Goal: Navigation & Orientation: Find specific page/section

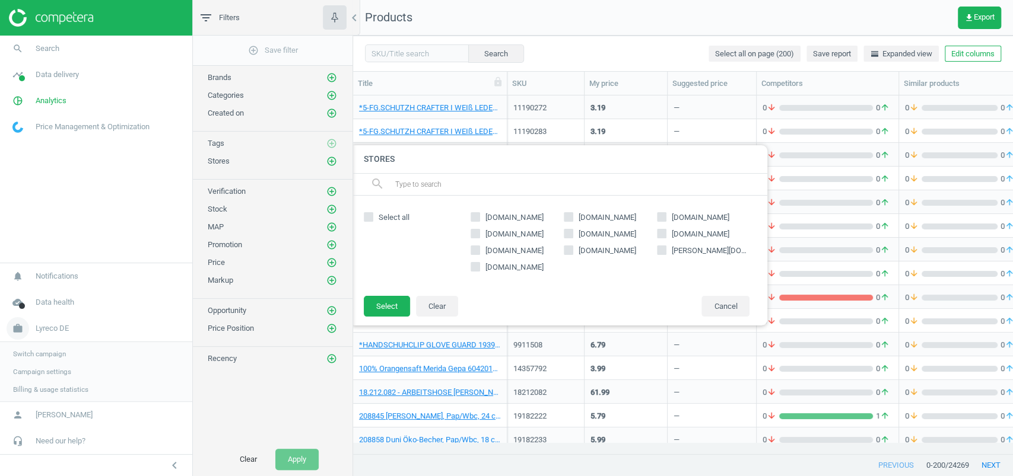
scroll to position [335, 647]
click at [54, 351] on span "Switch campaign" at bounding box center [39, 353] width 53 height 9
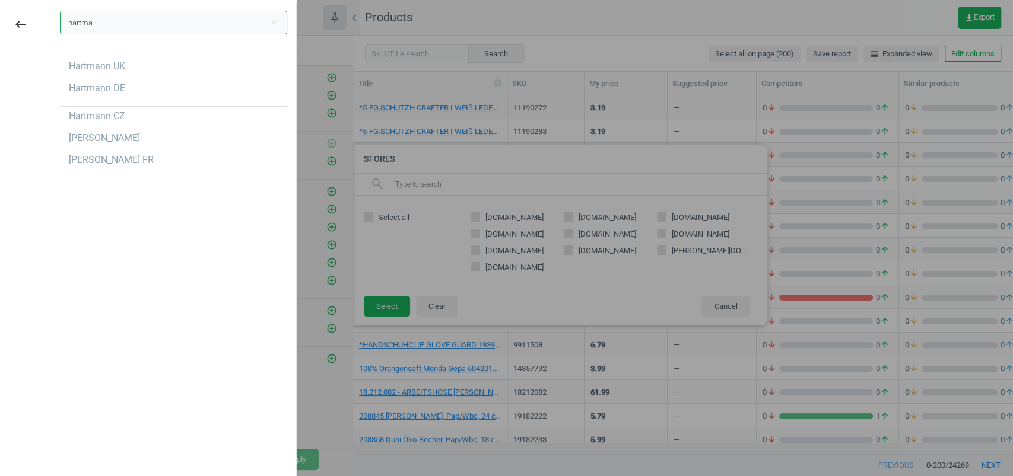
type input "hartma"
click at [108, 78] on div "Hartmann UK Hartmann DE Hartmann CZ Hartmann ES Hartmann FR" at bounding box center [173, 113] width 227 height 113
click at [110, 87] on div "Hartmann DE" at bounding box center [97, 88] width 56 height 13
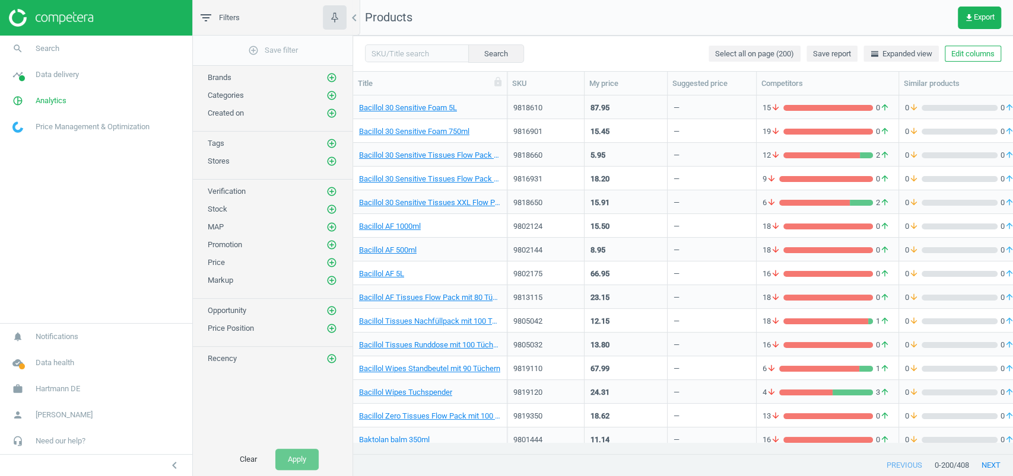
scroll to position [335, 647]
click at [335, 162] on icon "add_circle_outline" at bounding box center [331, 161] width 11 height 11
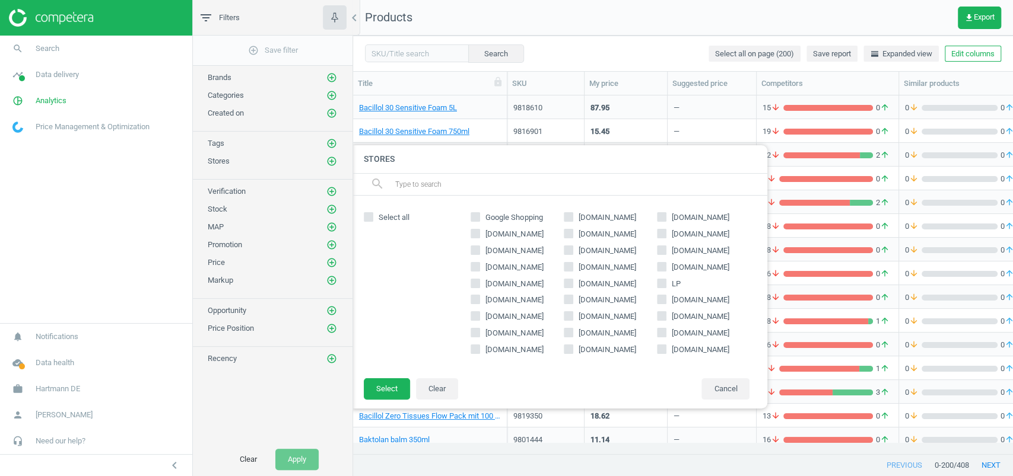
click at [465, 178] on input "text" at bounding box center [576, 184] width 364 height 19
paste input "homecaremedicalsupplies"
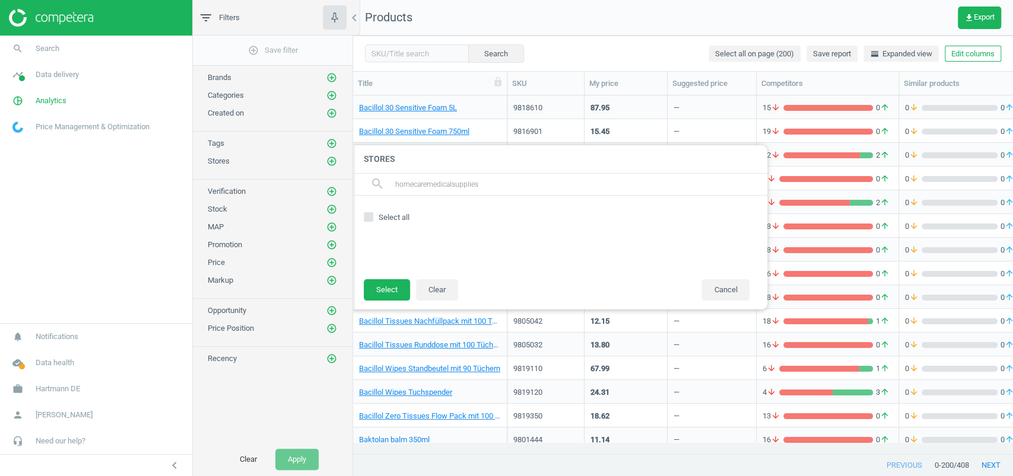
drag, startPoint x: 450, startPoint y: 185, endPoint x: 425, endPoint y: 185, distance: 25.5
click at [425, 185] on input "homecaremedicalsupplies" at bounding box center [576, 184] width 364 height 19
type input "home"
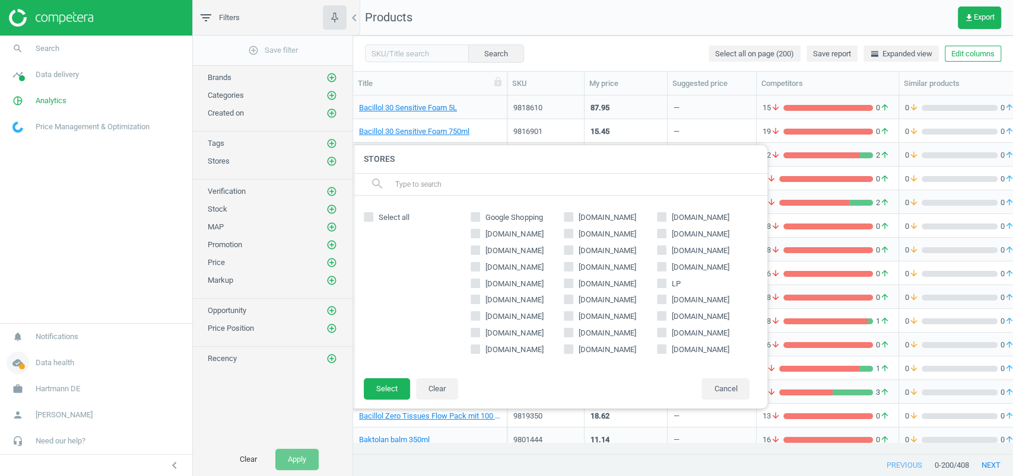
click at [75, 371] on link "cloud_done Data health" at bounding box center [96, 363] width 192 height 26
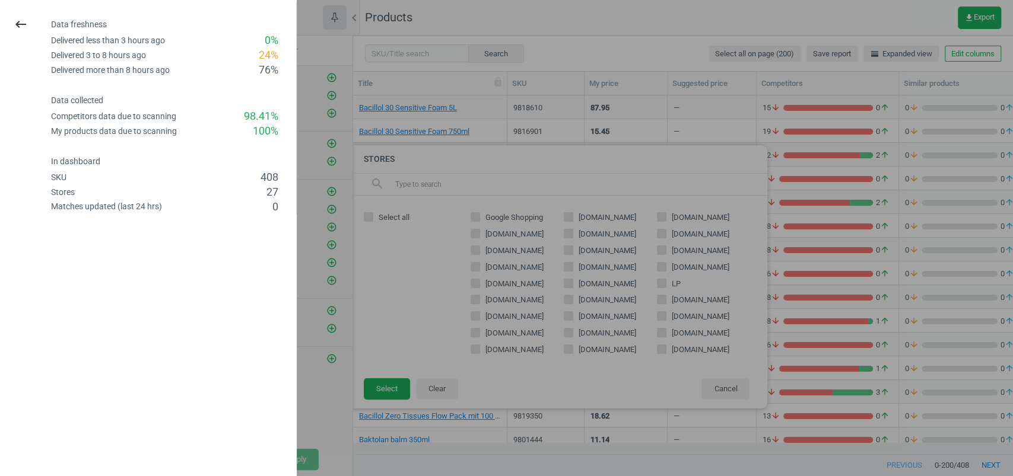
click at [75, 388] on div "keyboard_backspace Data freshness Delivered less than 3 hours ago 0 % Delivered…" at bounding box center [148, 238] width 297 height 476
click at [320, 311] on div at bounding box center [506, 238] width 1013 height 476
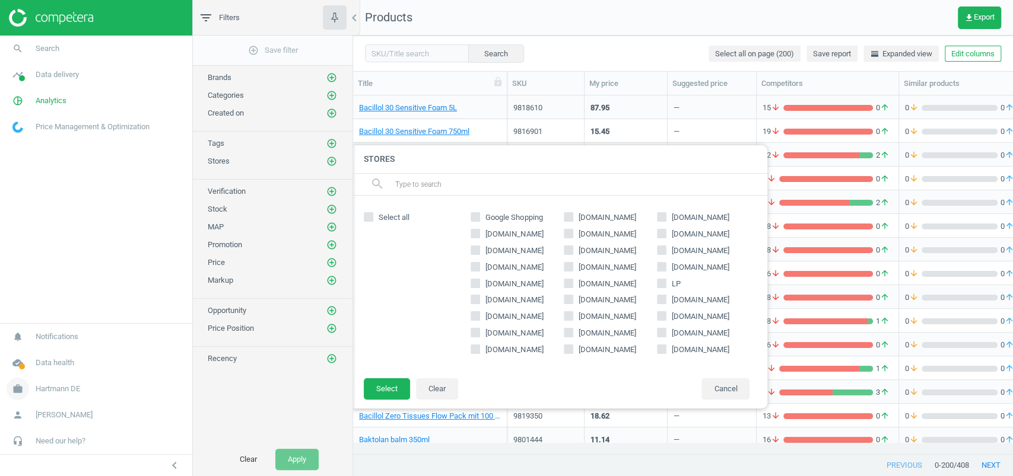
click at [55, 386] on span "Hartmann DE" at bounding box center [58, 389] width 45 height 11
click at [30, 352] on span "Switch campaign" at bounding box center [39, 353] width 53 height 9
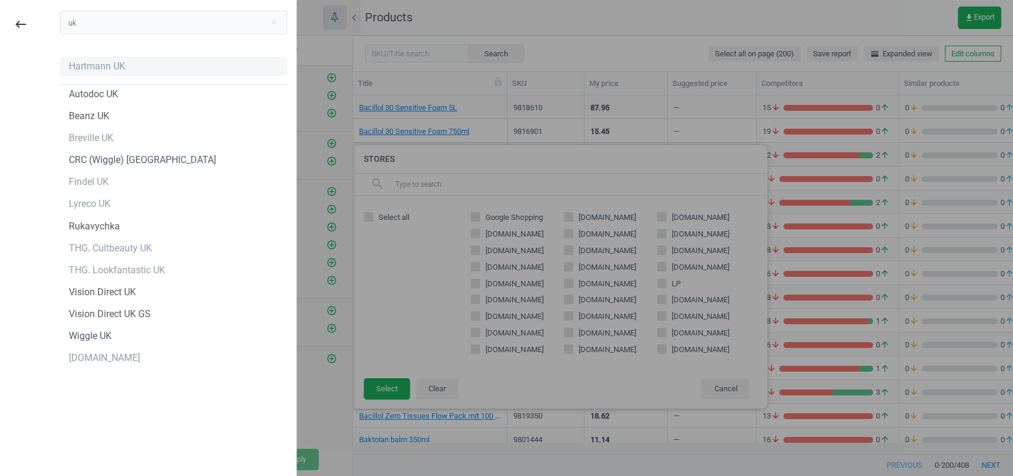
type input "uk"
click at [94, 75] on div "Hartmann UK" at bounding box center [173, 66] width 227 height 19
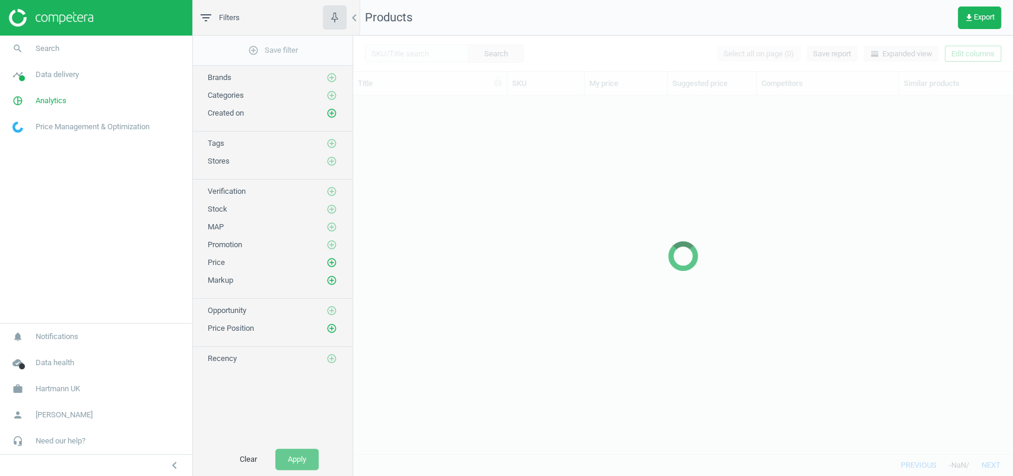
scroll to position [335, 647]
